Goal: Task Accomplishment & Management: Use online tool/utility

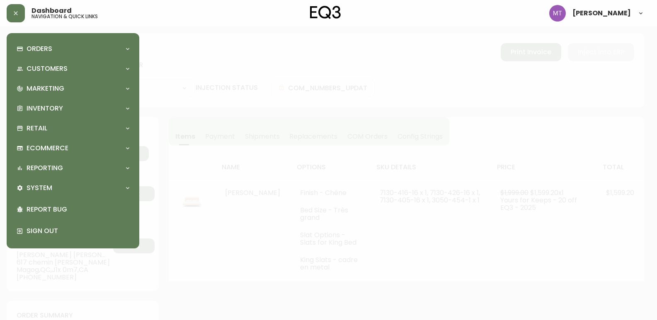
select select "FULLY_SHIPPED"
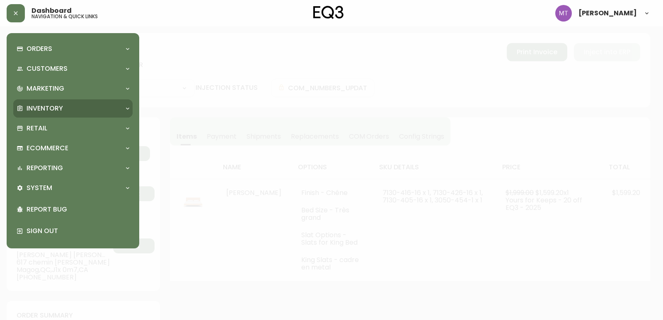
click at [38, 108] on p "Inventory" at bounding box center [45, 108] width 36 height 9
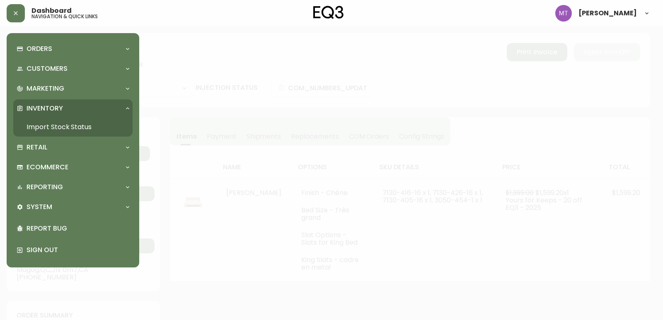
click at [61, 126] on link "Import Stock Status" at bounding box center [72, 127] width 119 height 19
click at [71, 122] on link "Import Stock Status" at bounding box center [72, 127] width 119 height 19
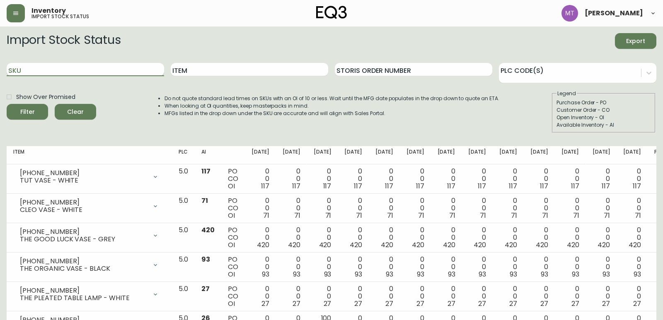
click at [100, 69] on input "SKU" at bounding box center [86, 69] width 158 height 13
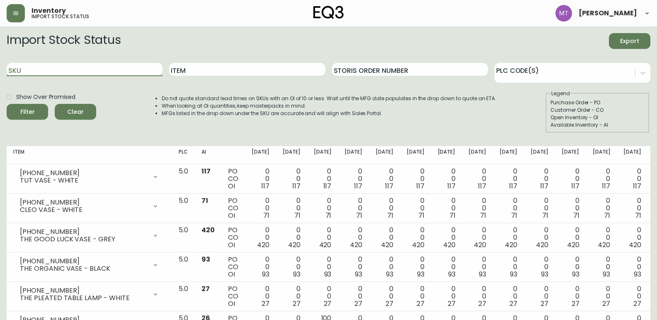
paste input "3020-750-16-A"
type input "3020-750-16-A"
click at [7, 104] on button "Filter" at bounding box center [27, 112] width 41 height 16
